Goal: Information Seeking & Learning: Learn about a topic

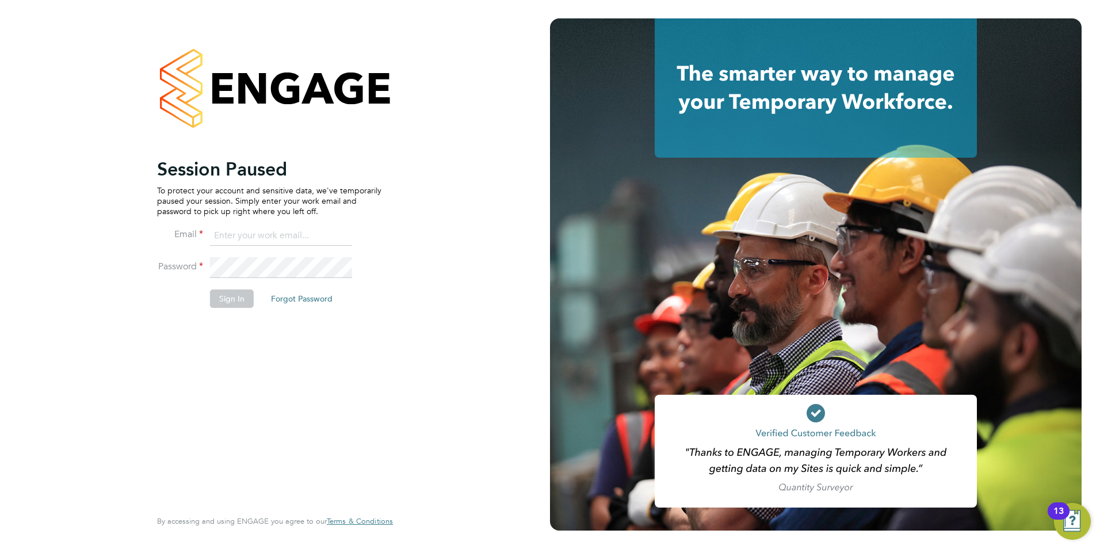
type input "becky@carbonrecruitment.co.uk"
click at [227, 299] on button "Sign In" at bounding box center [232, 298] width 44 height 18
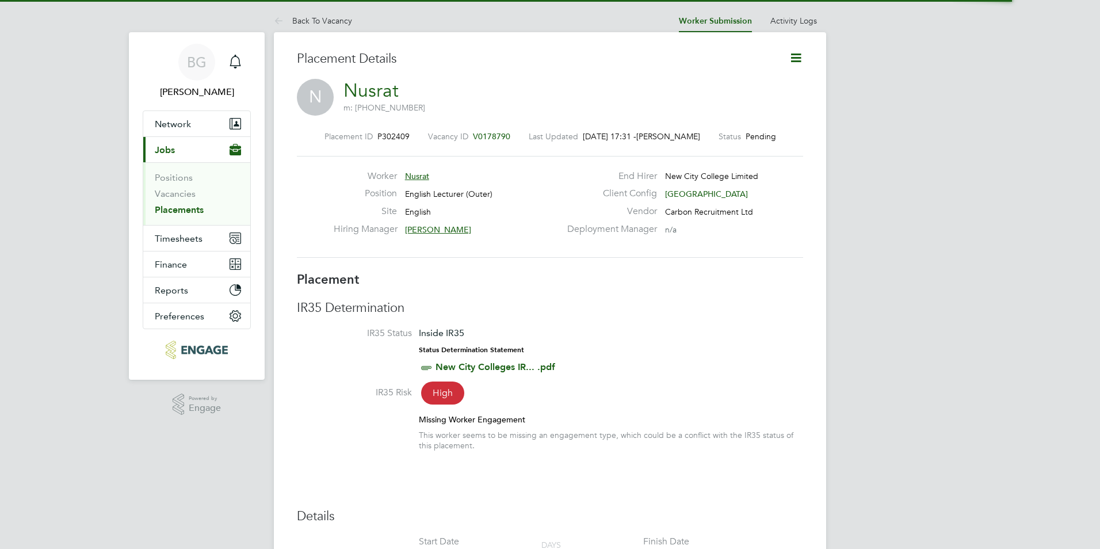
click at [225, 69] on div "Main navigation" at bounding box center [235, 62] width 23 height 23
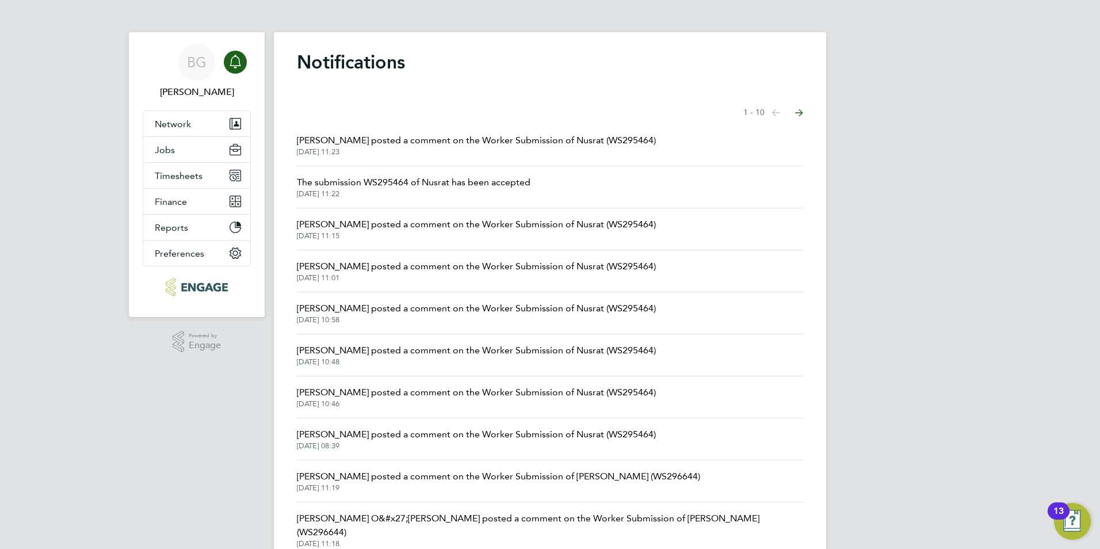
click at [404, 136] on span "[PERSON_NAME] posted a comment on the Worker Submission of Nusrat (WS295464)" at bounding box center [476, 140] width 359 height 14
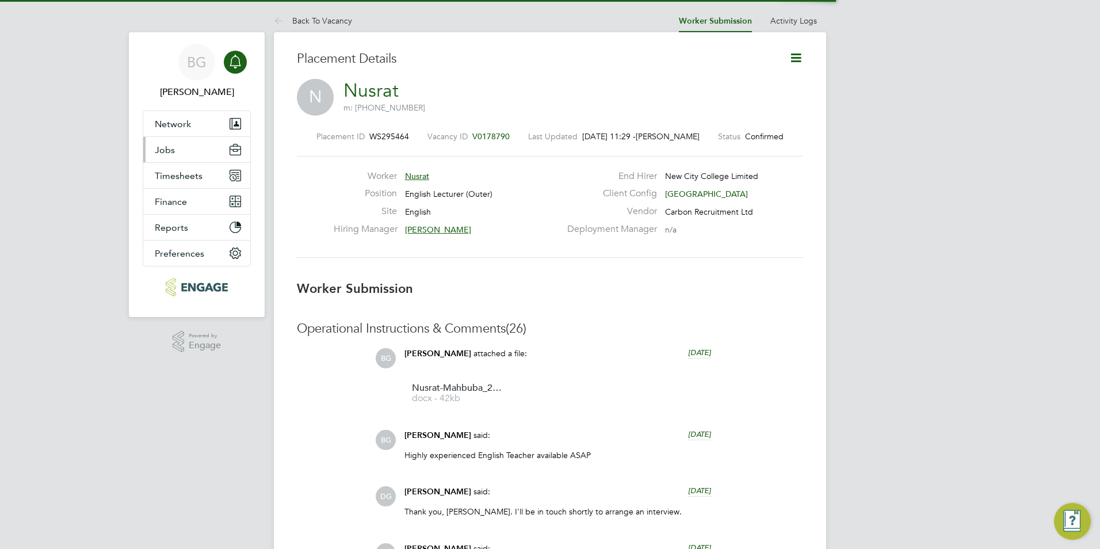
scroll to position [6, 6]
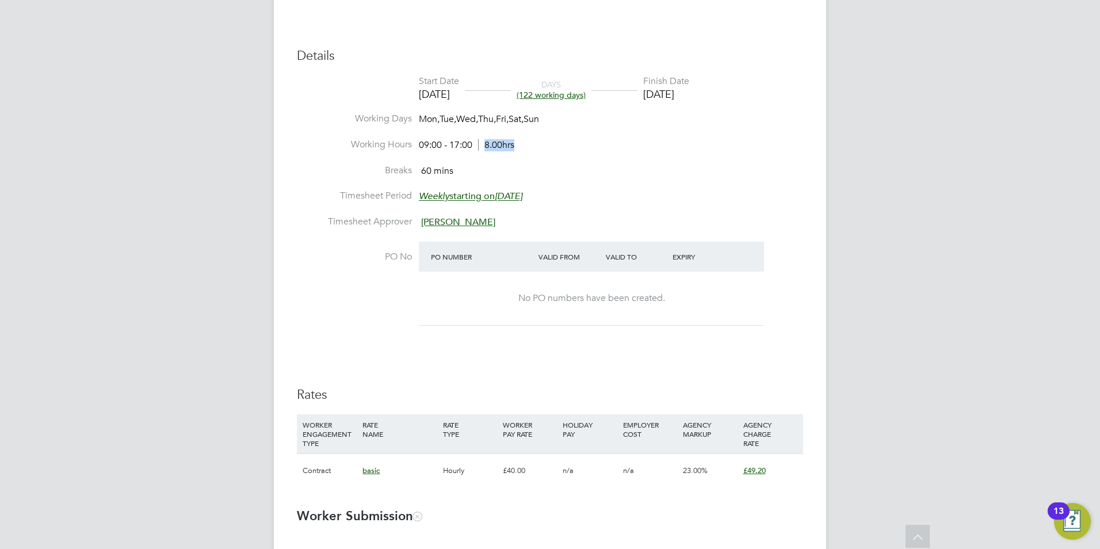
drag, startPoint x: 489, startPoint y: 147, endPoint x: 526, endPoint y: 147, distance: 36.8
click at [526, 147] on li "Working Hours 09:00 - 17:00 8.00hrs" at bounding box center [550, 152] width 506 height 26
drag, startPoint x: 526, startPoint y: 147, endPoint x: 563, endPoint y: 169, distance: 42.8
click at [563, 168] on li "Breaks 60 mins" at bounding box center [550, 178] width 506 height 26
drag, startPoint x: 452, startPoint y: 169, endPoint x: 389, endPoint y: 172, distance: 62.2
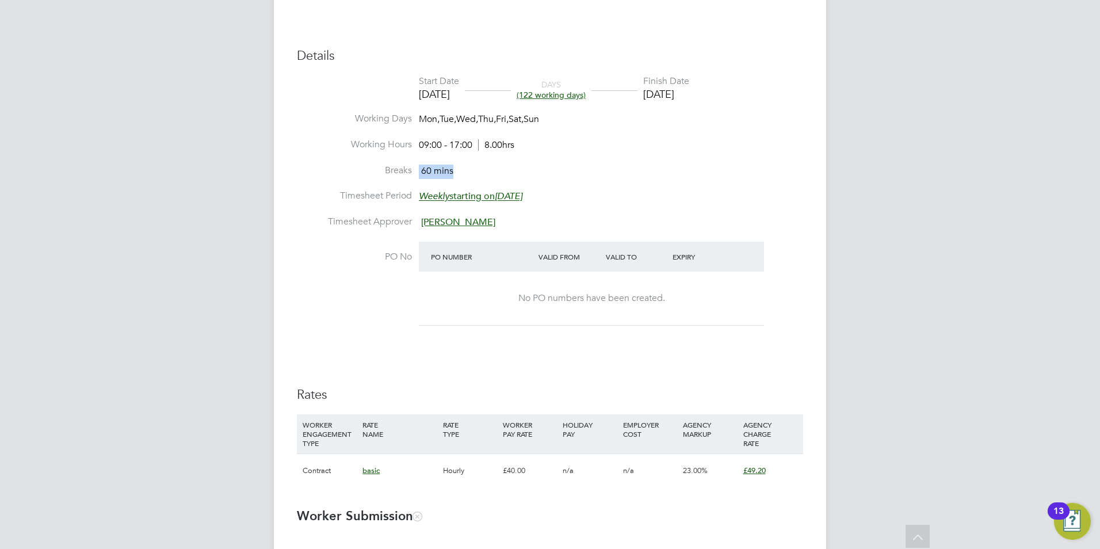
click at [389, 172] on li "Breaks 60 mins" at bounding box center [550, 178] width 506 height 26
drag, startPoint x: 389, startPoint y: 172, endPoint x: 502, endPoint y: 170, distance: 112.2
click at [502, 170] on li "Breaks 60 mins" at bounding box center [550, 178] width 506 height 26
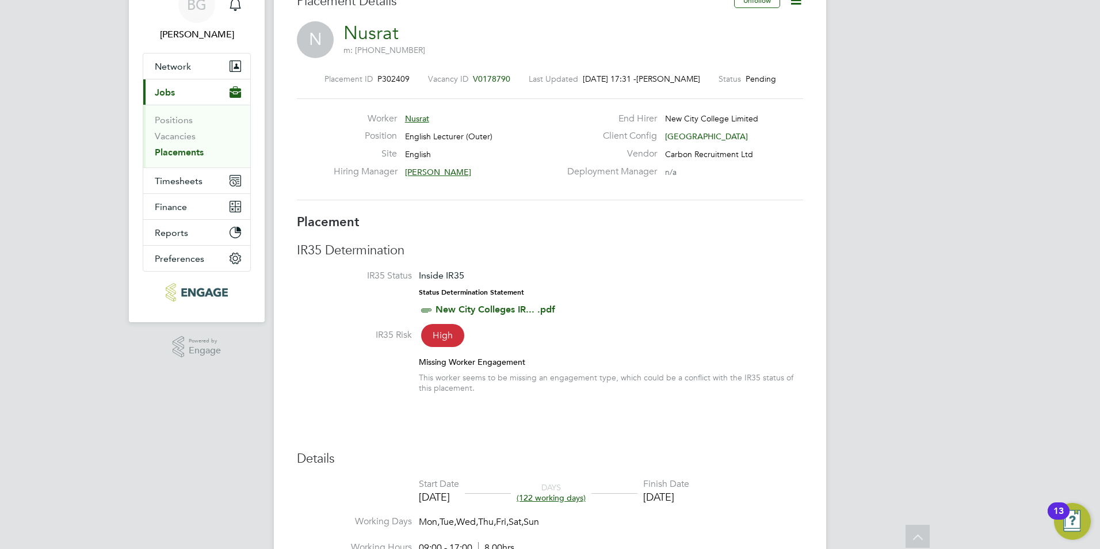
scroll to position [0, 0]
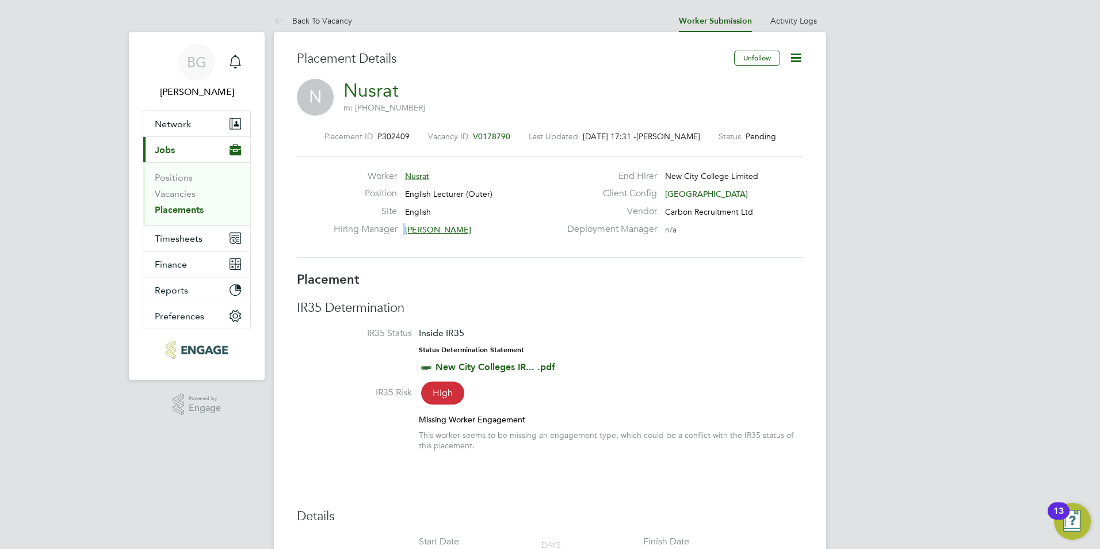
drag, startPoint x: 466, startPoint y: 228, endPoint x: 395, endPoint y: 227, distance: 70.8
click at [395, 227] on div "Hiring Manager [PERSON_NAME]" at bounding box center [447, 232] width 227 height 18
drag, startPoint x: 395, startPoint y: 227, endPoint x: 465, endPoint y: 232, distance: 70.4
click at [469, 234] on div "Hiring Manager [PERSON_NAME]" at bounding box center [447, 232] width 227 height 18
drag, startPoint x: 463, startPoint y: 231, endPoint x: 386, endPoint y: 245, distance: 78.4
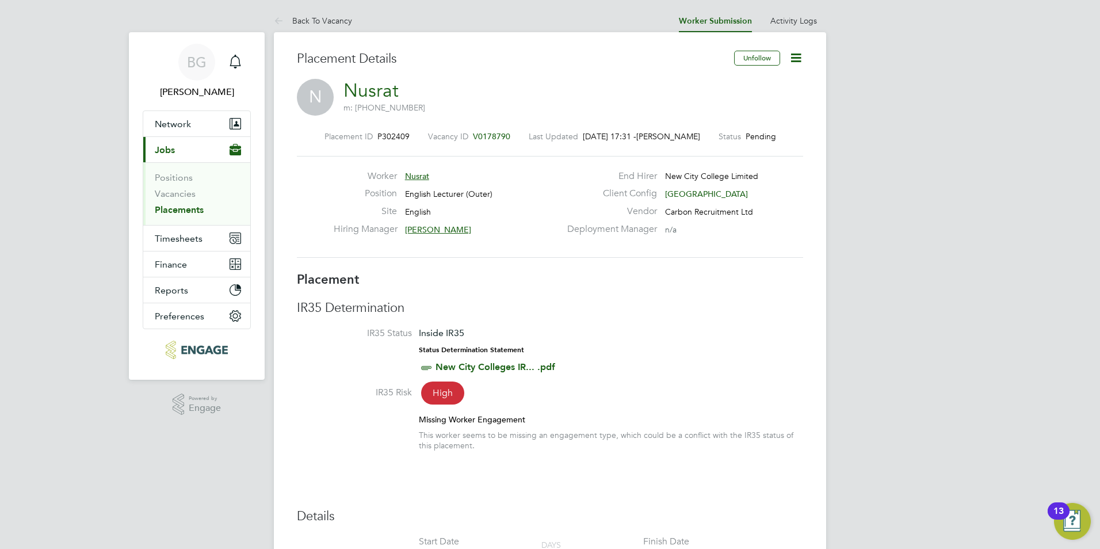
click at [386, 245] on div "Worker Nusrat Position English Lecturer (Outer) Site English Hiring Manager [PE…" at bounding box center [550, 207] width 506 height 102
drag, startPoint x: 386, startPoint y: 245, endPoint x: 413, endPoint y: 254, distance: 28.6
click at [413, 254] on div "Worker Nusrat Position English Lecturer (Outer) Site English Hiring Manager [PE…" at bounding box center [550, 207] width 506 height 102
drag, startPoint x: 399, startPoint y: 232, endPoint x: 455, endPoint y: 224, distance: 56.5
click at [455, 224] on div "Hiring Manager [PERSON_NAME]" at bounding box center [447, 232] width 227 height 18
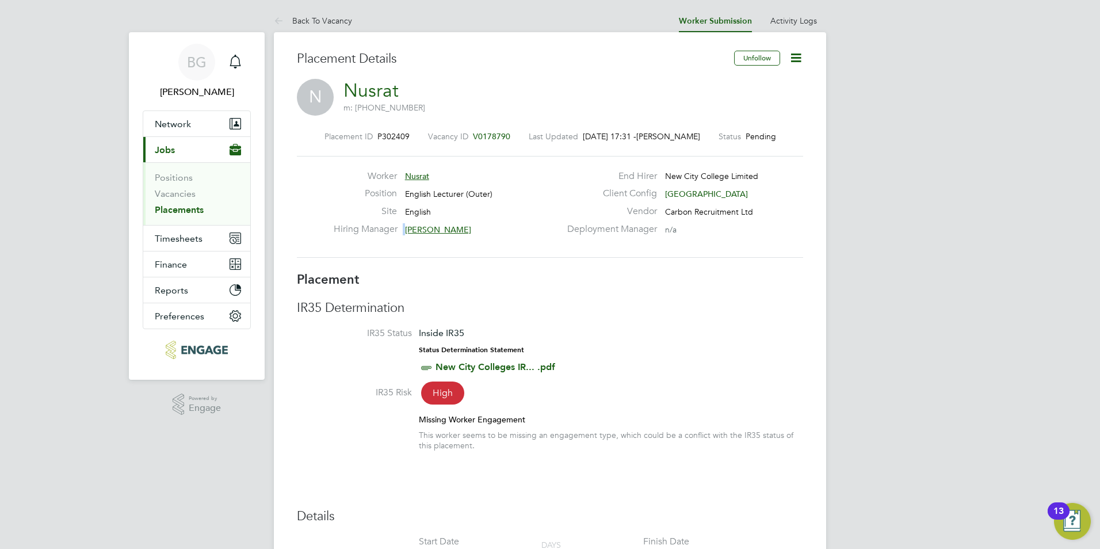
drag, startPoint x: 455, startPoint y: 224, endPoint x: 464, endPoint y: 250, distance: 27.8
click at [464, 250] on div "Worker Nusrat Position English Lecturer (Outer) Site English Hiring Manager [PE…" at bounding box center [550, 207] width 506 height 102
drag, startPoint x: 466, startPoint y: 229, endPoint x: 411, endPoint y: 229, distance: 55.2
click at [411, 229] on div "Hiring Manager [PERSON_NAME]" at bounding box center [447, 232] width 227 height 18
drag, startPoint x: 415, startPoint y: 229, endPoint x: 694, endPoint y: 319, distance: 293.0
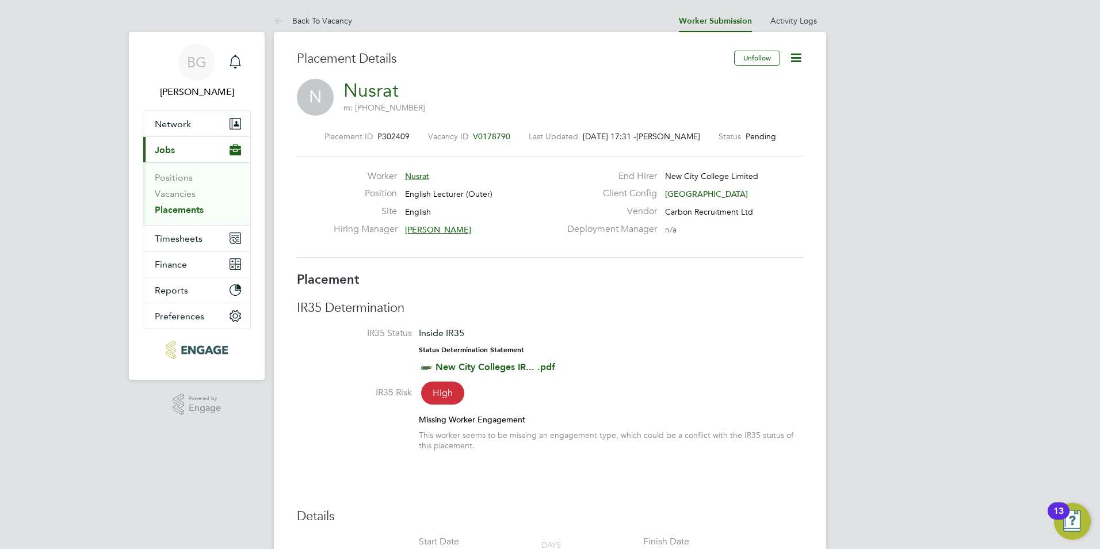
click at [694, 319] on div "IR35 Determination IR35 Status Inside IR35 Status Determination Statement New C…" at bounding box center [550, 381] width 506 height 162
drag, startPoint x: 476, startPoint y: 229, endPoint x: 395, endPoint y: 230, distance: 81.1
click at [395, 230] on div "Hiring Manager [PERSON_NAME]" at bounding box center [447, 232] width 227 height 18
drag, startPoint x: 395, startPoint y: 230, endPoint x: 403, endPoint y: 238, distance: 11.0
click at [410, 238] on div "Hiring Manager [PERSON_NAME]" at bounding box center [447, 232] width 227 height 18
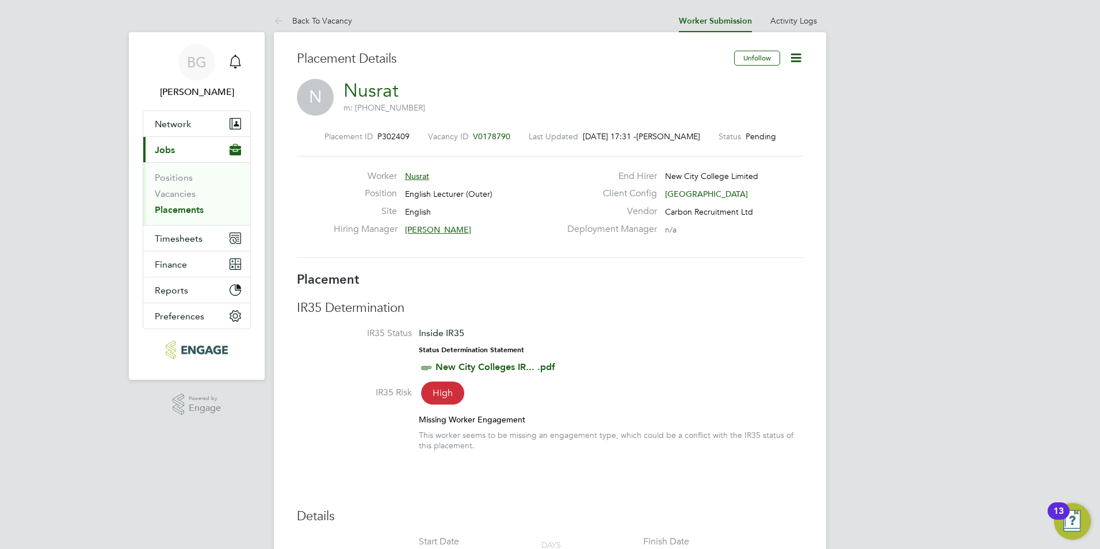
drag, startPoint x: 394, startPoint y: 229, endPoint x: 437, endPoint y: 228, distance: 43.2
click at [437, 228] on div "Hiring Manager [PERSON_NAME]" at bounding box center [447, 232] width 227 height 18
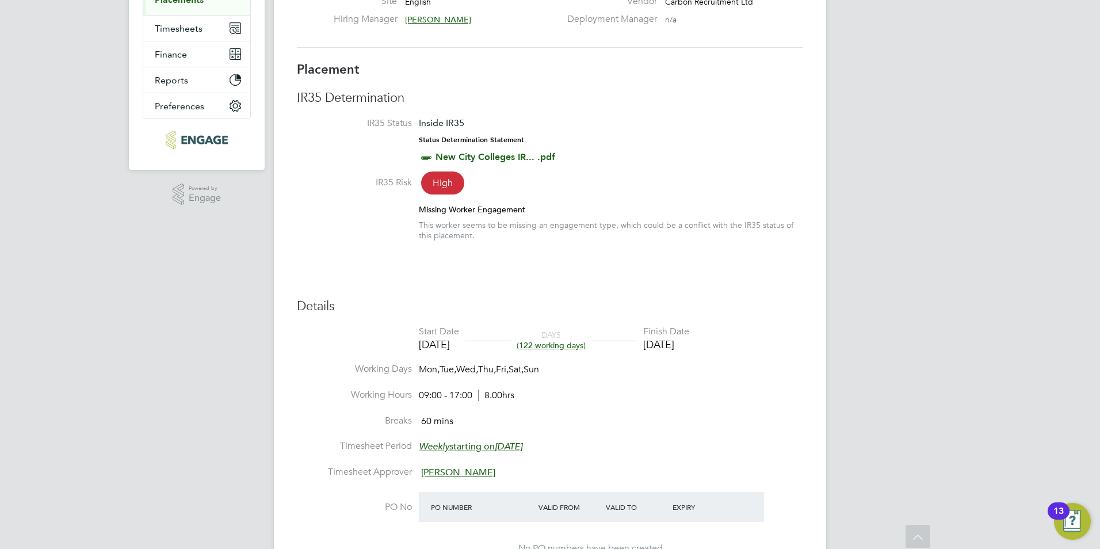
scroll to position [230, 0]
